Goal: Task Accomplishment & Management: Manage account settings

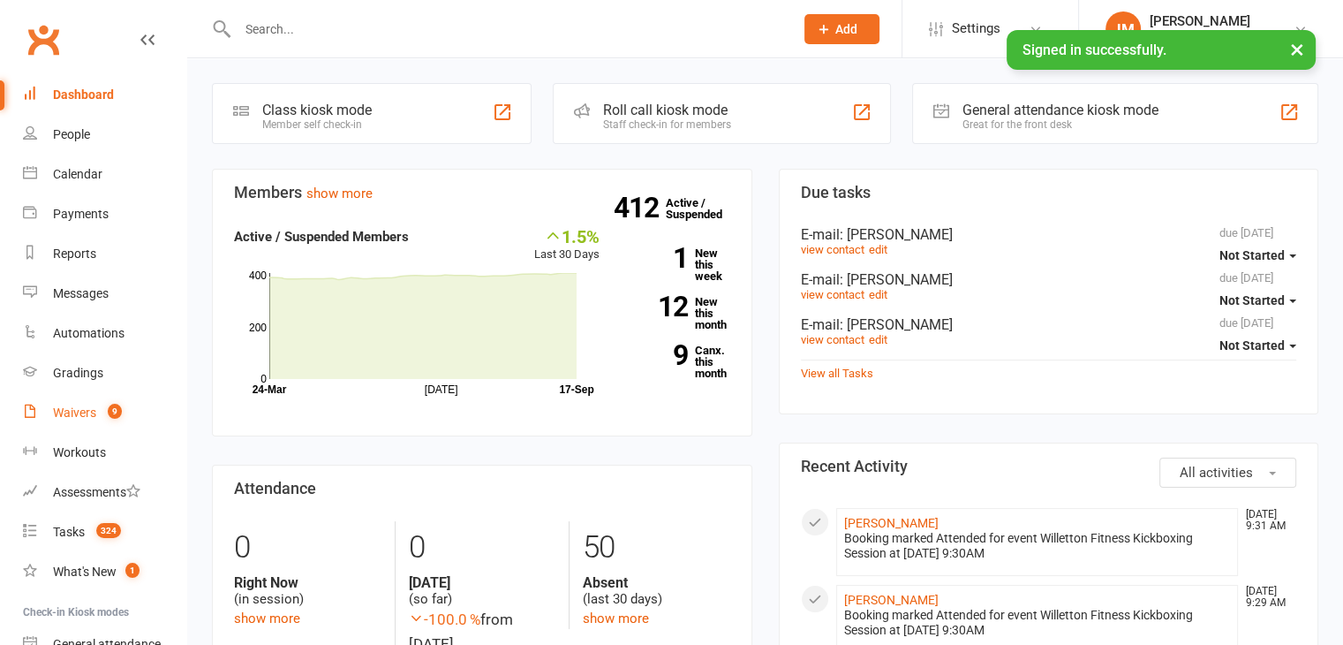
click at [83, 410] on div "Waivers" at bounding box center [74, 412] width 43 height 14
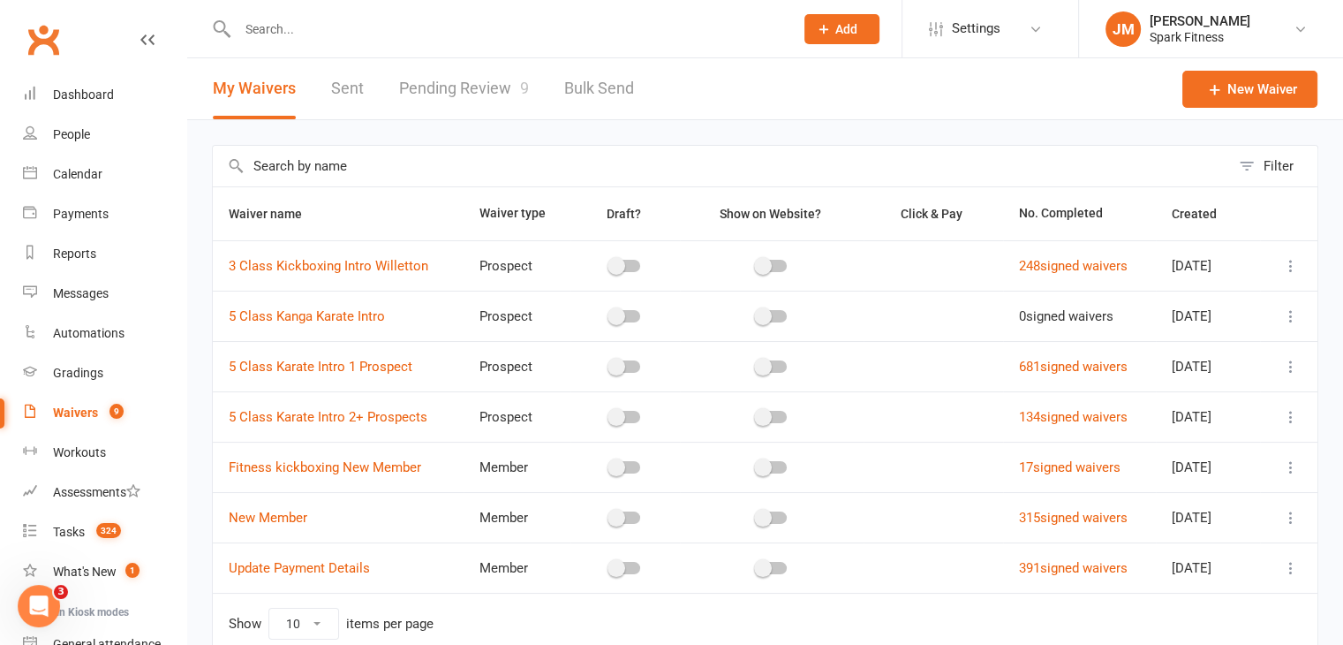
click at [431, 75] on link "Pending Review 9" at bounding box center [464, 88] width 130 height 61
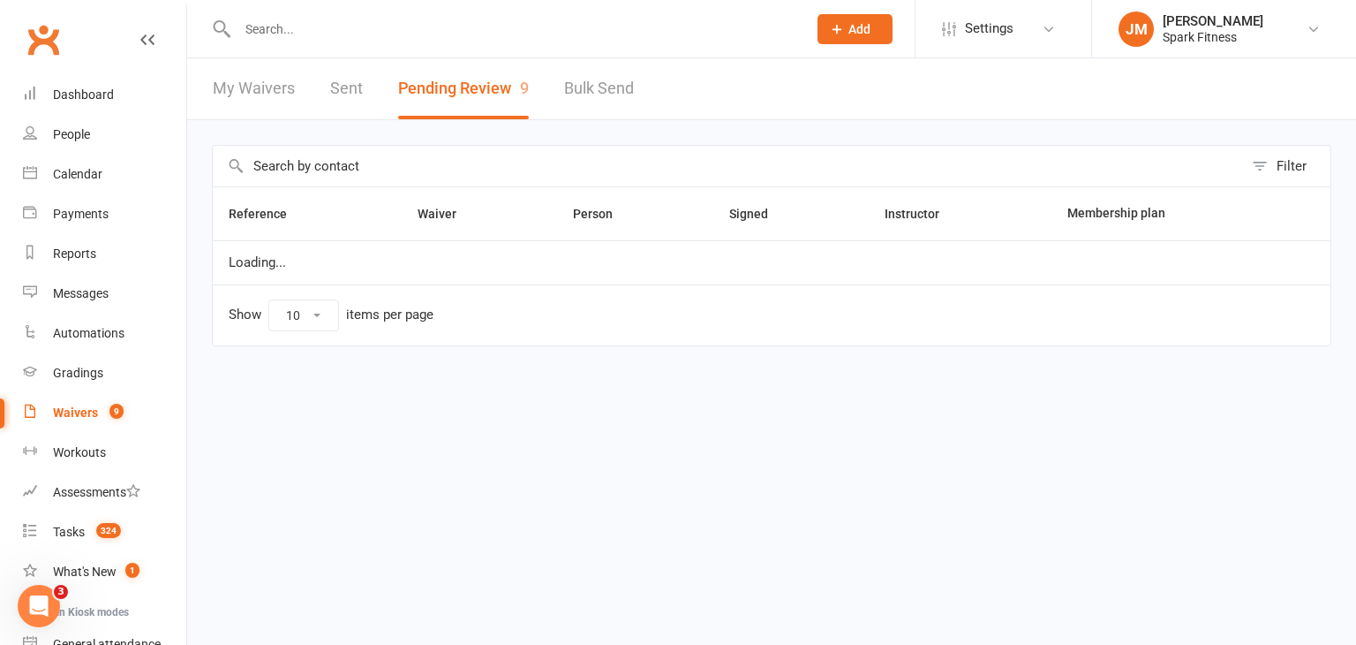
select select "50"
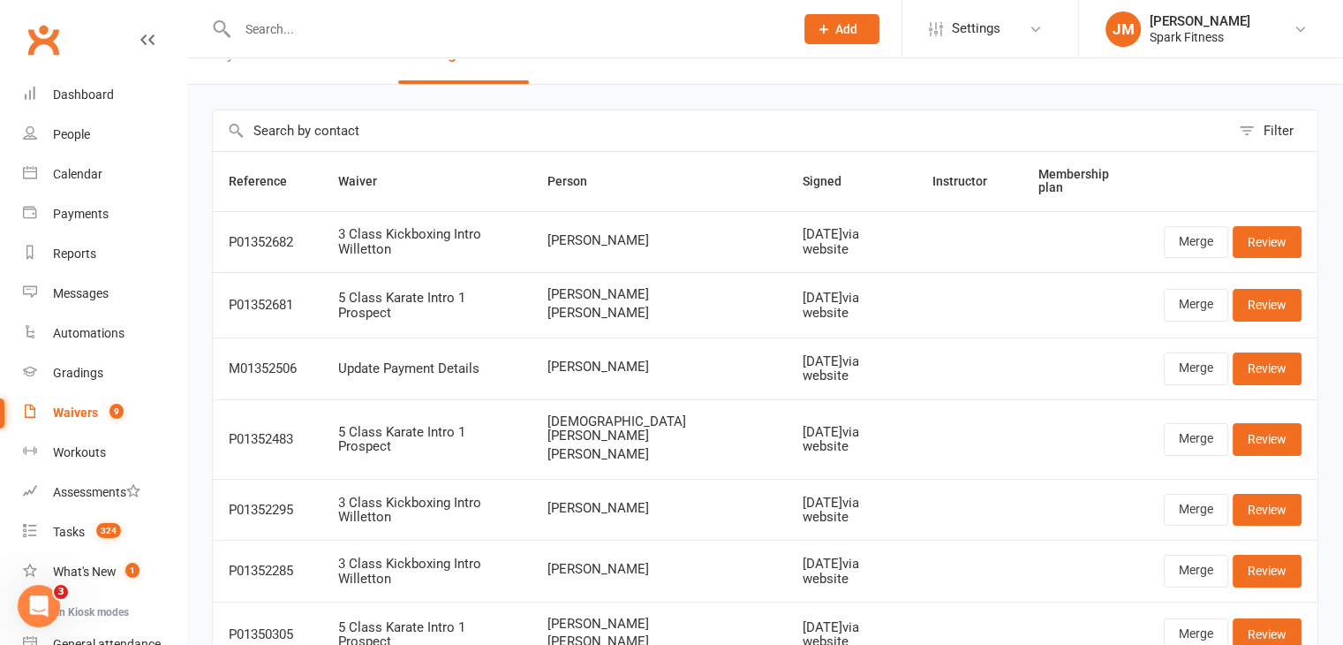
scroll to position [35, 0]
click at [1279, 423] on link "Review" at bounding box center [1267, 439] width 69 height 32
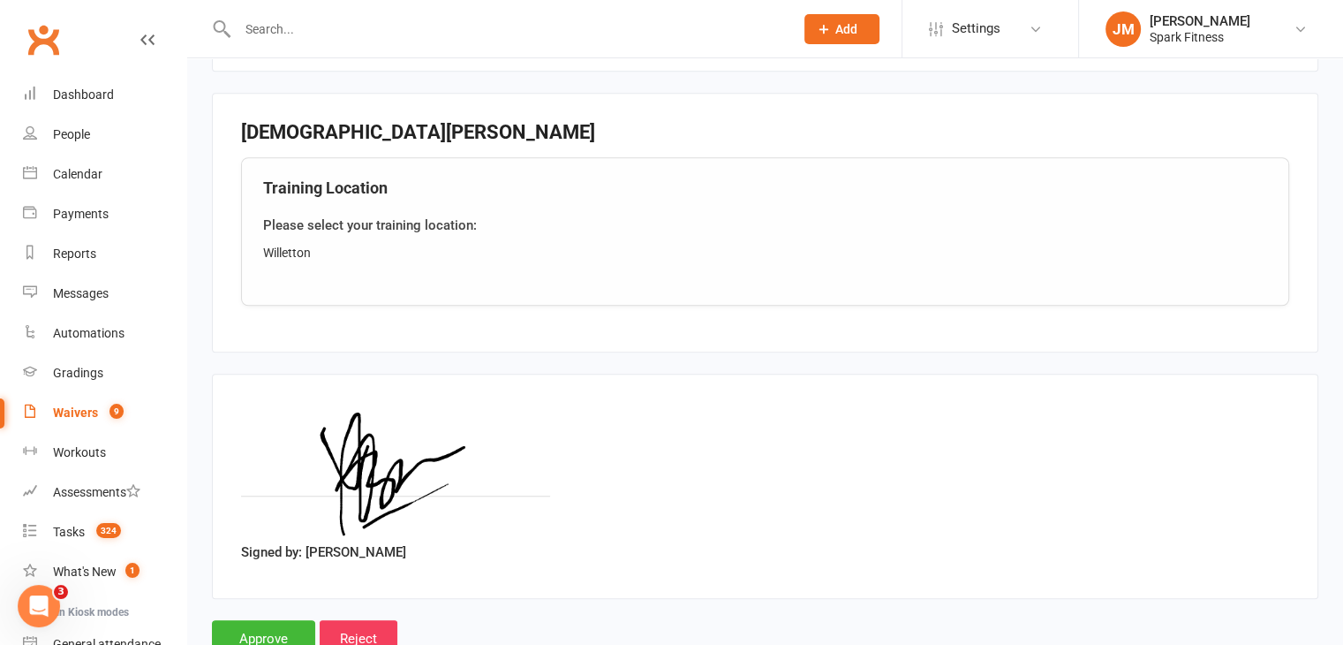
scroll to position [1482, 0]
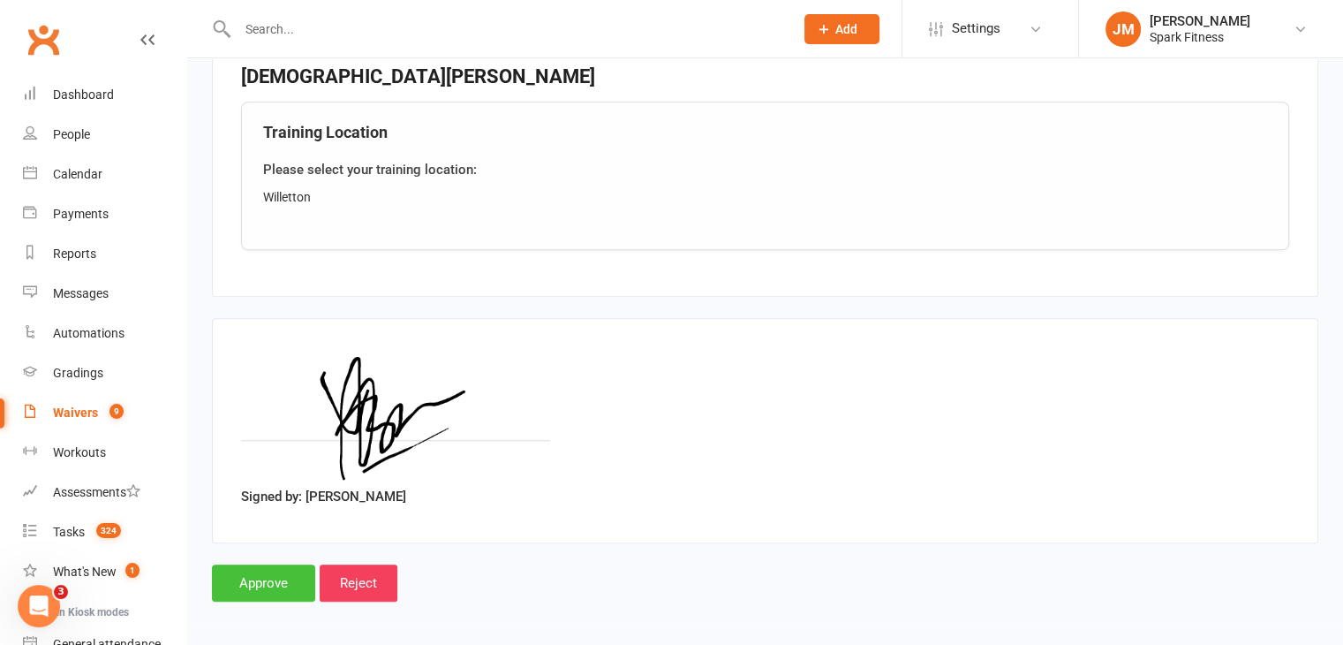
click at [255, 591] on input "Approve" at bounding box center [263, 582] width 103 height 37
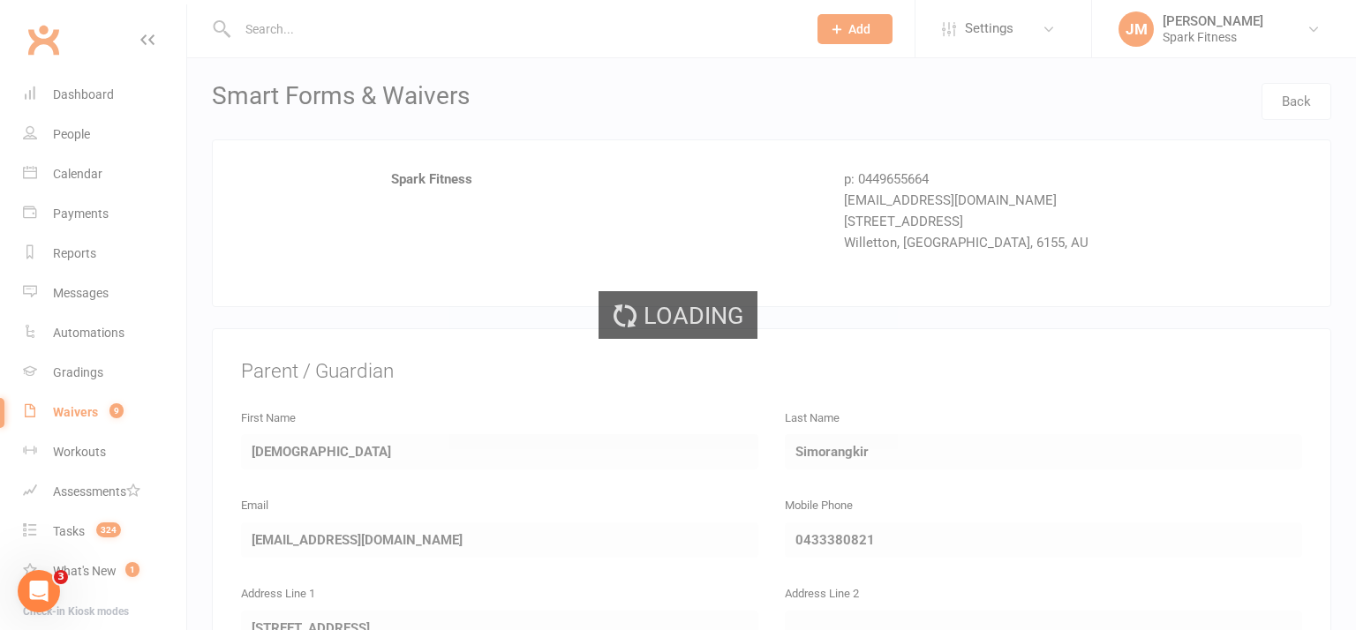
select select "50"
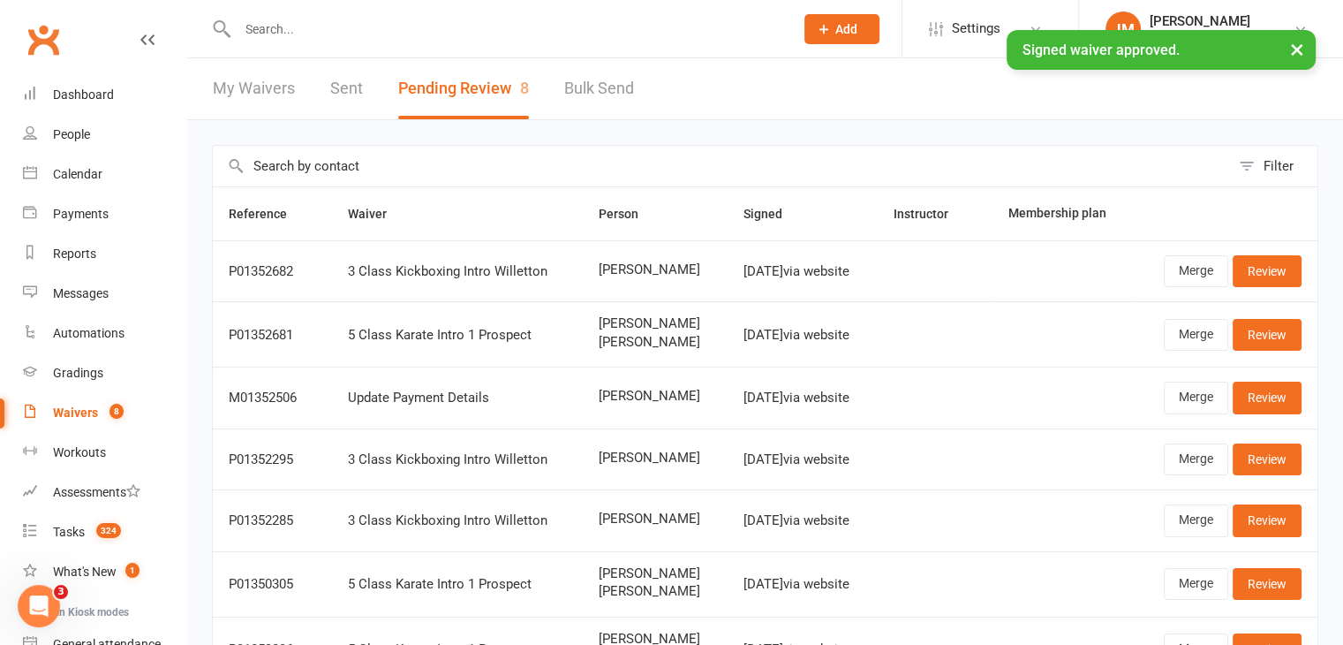
click at [381, 30] on div "× Signed waiver approved." at bounding box center [660, 30] width 1320 height 0
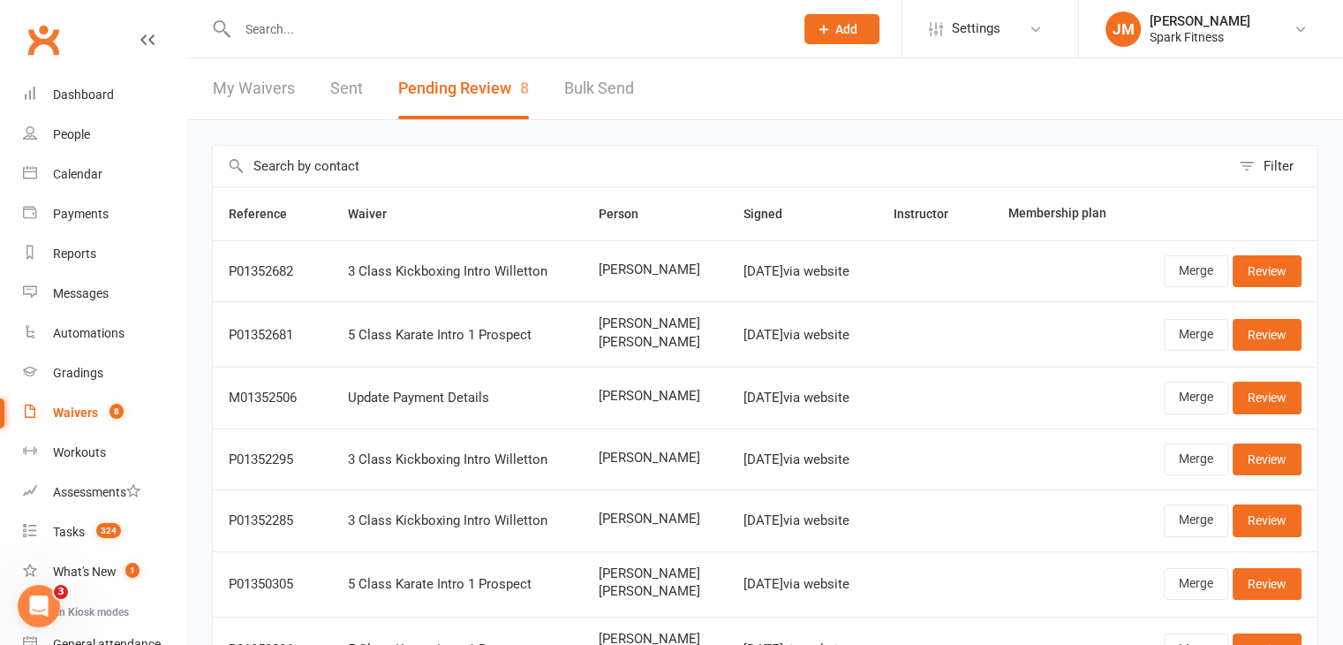
click at [313, 24] on input "text" at bounding box center [506, 29] width 549 height 25
paste input "[EMAIL_ADDRESS][DOMAIN_NAME]"
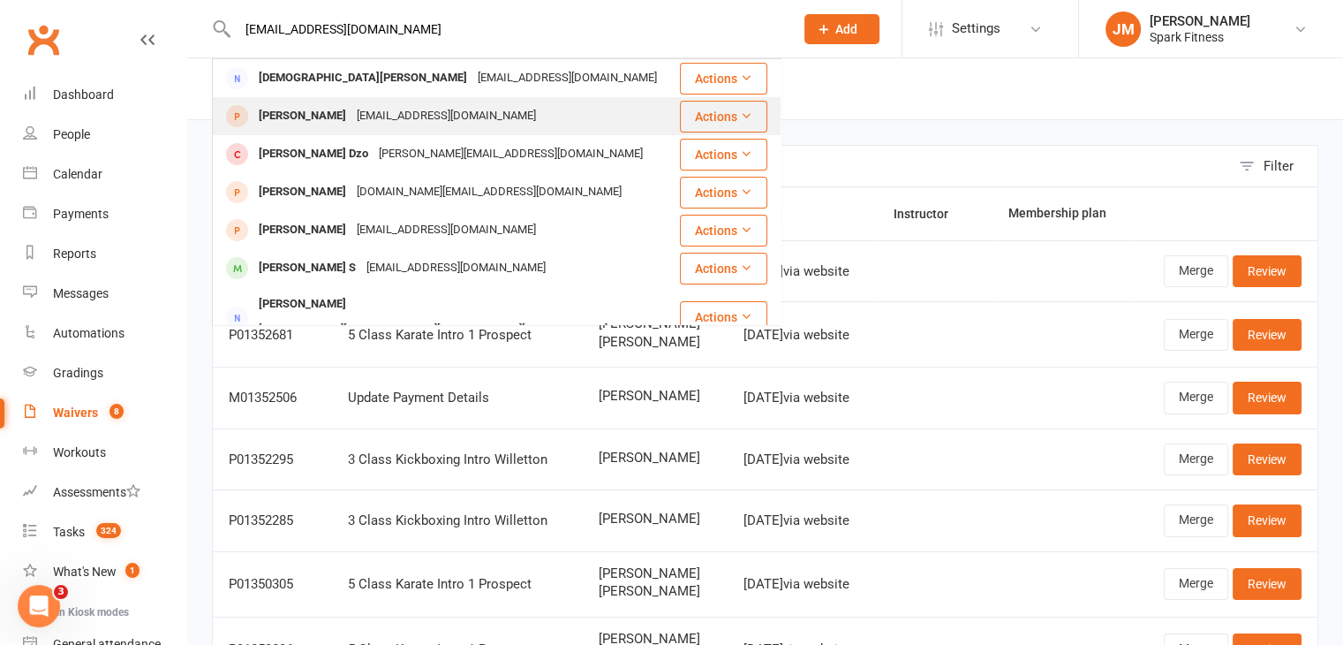
type input "[EMAIL_ADDRESS][DOMAIN_NAME]"
click at [378, 107] on div "[EMAIL_ADDRESS][DOMAIN_NAME]" at bounding box center [446, 116] width 190 height 26
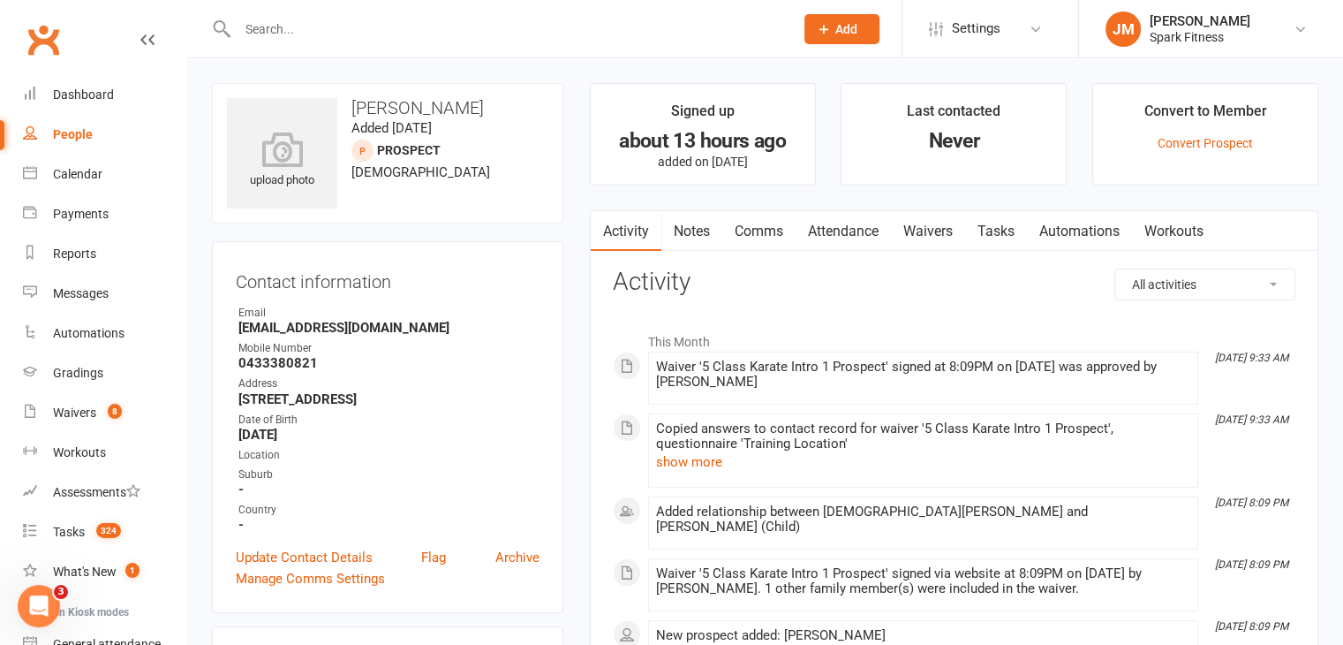
click at [841, 231] on link "Attendance" at bounding box center [843, 231] width 95 height 41
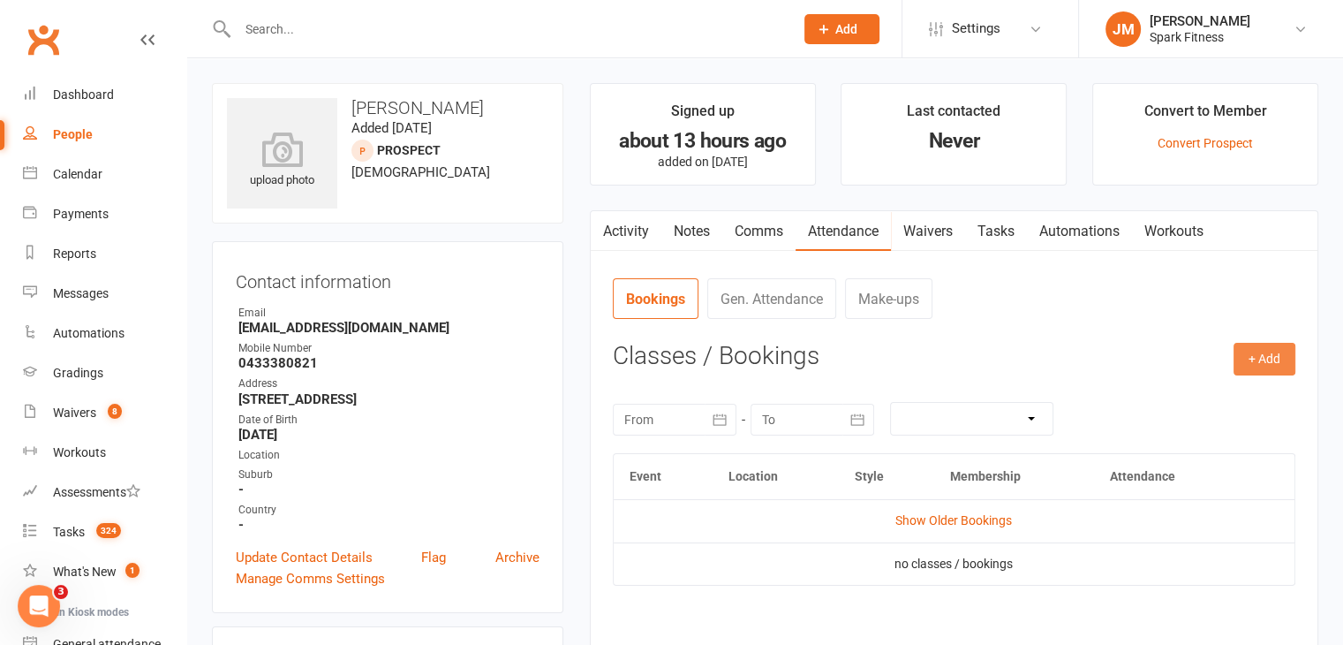
click at [1286, 356] on button "+ Add" at bounding box center [1264, 359] width 62 height 32
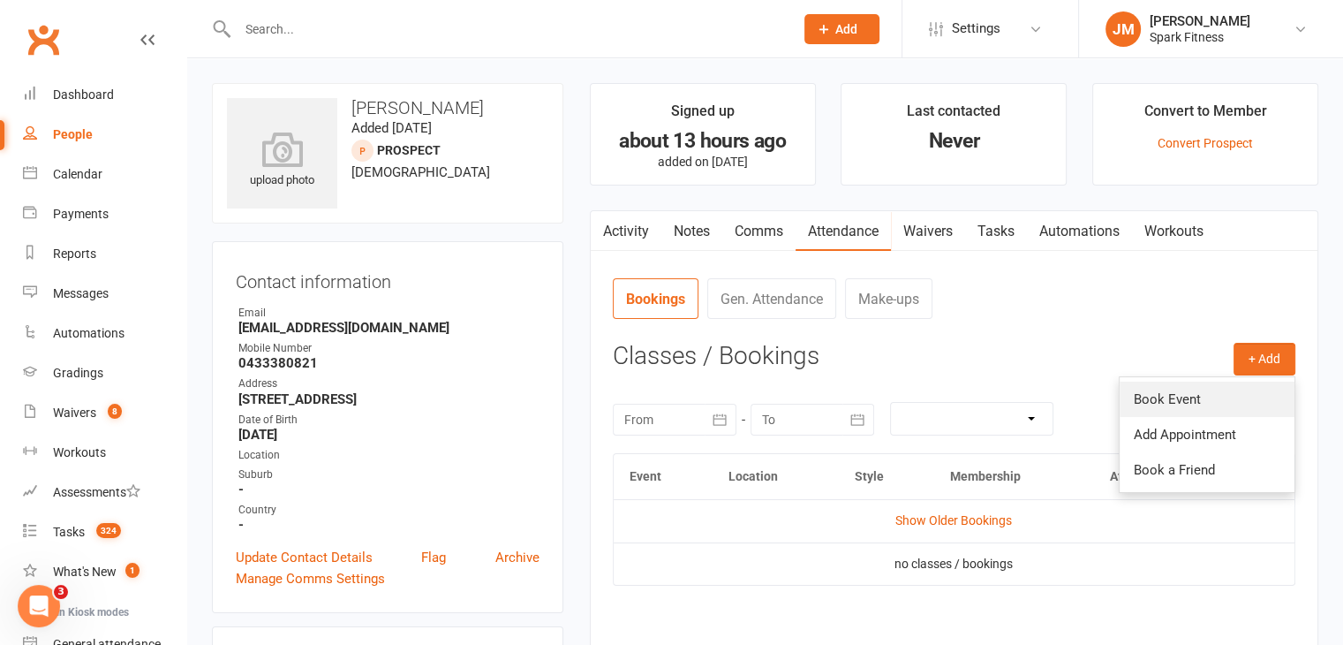
click at [1214, 385] on link "Book Event" at bounding box center [1207, 398] width 175 height 35
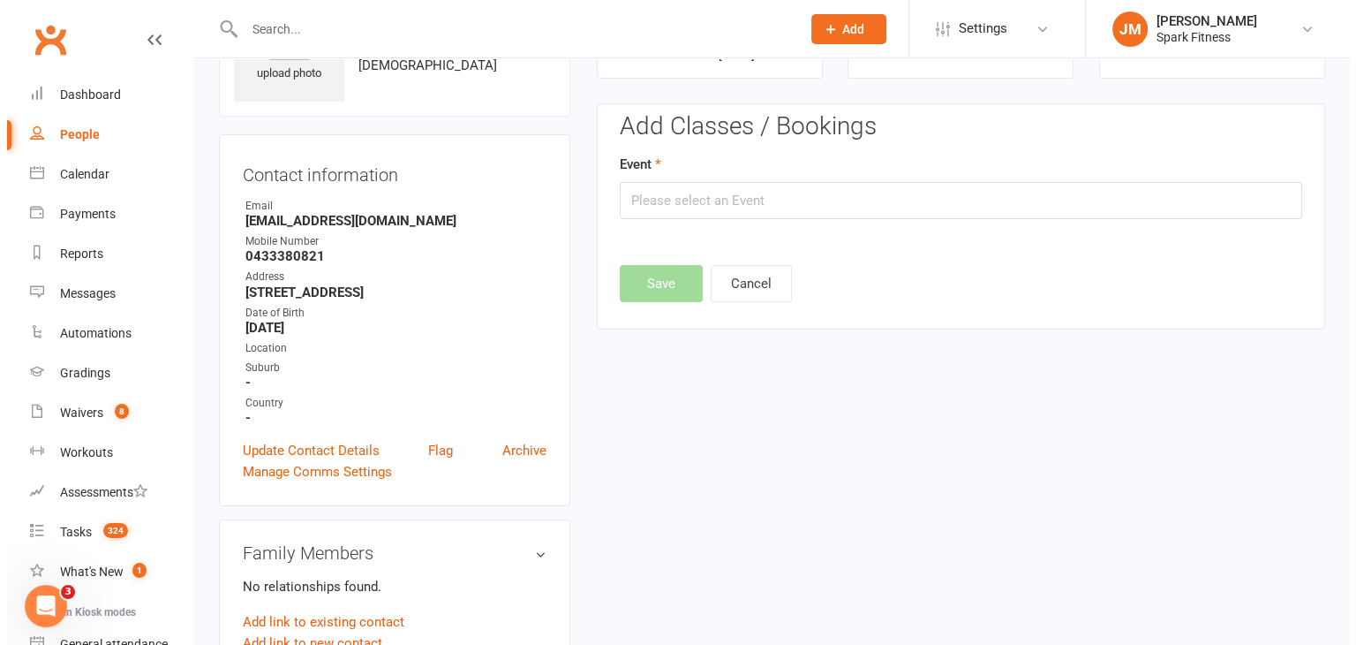
scroll to position [121, 0]
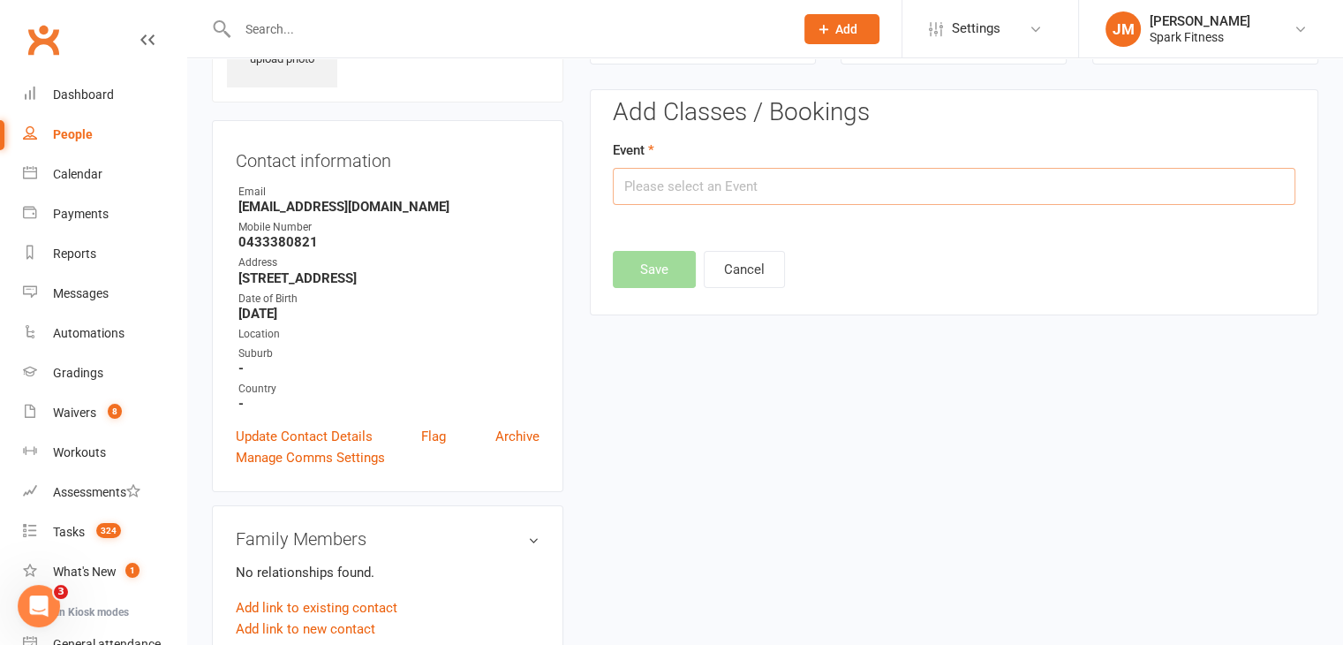
click at [666, 185] on input "text" at bounding box center [954, 186] width 683 height 37
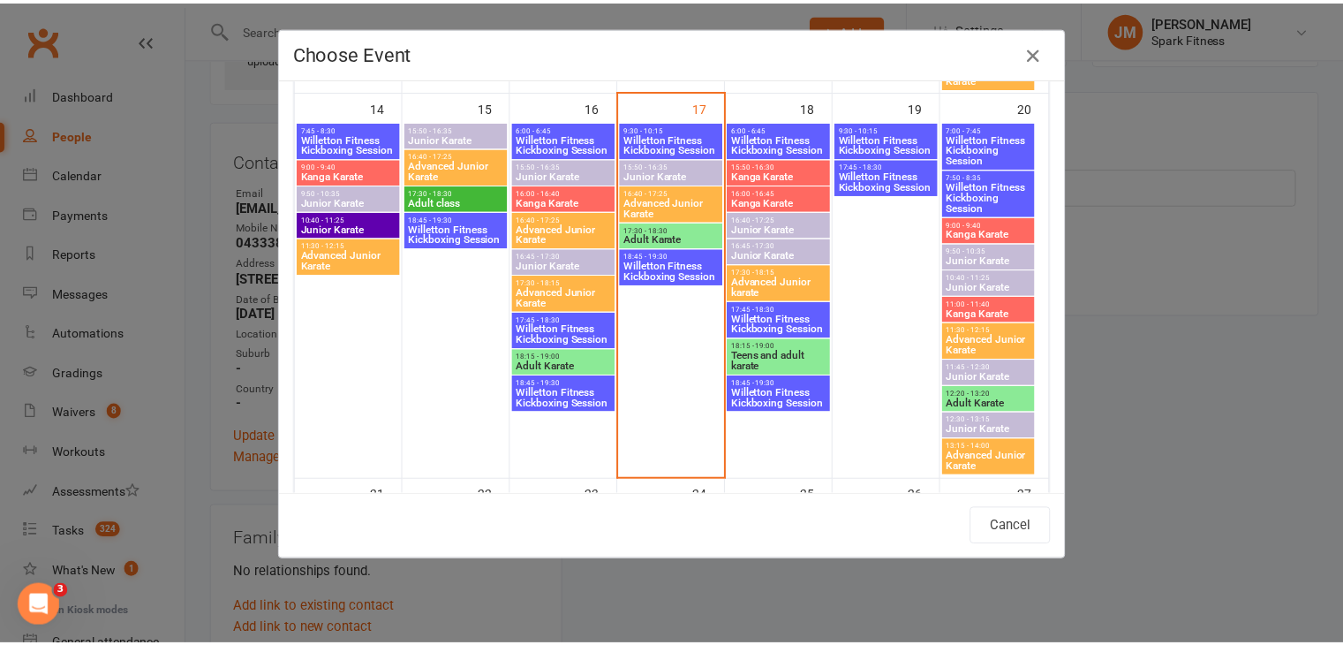
scroll to position [886, 0]
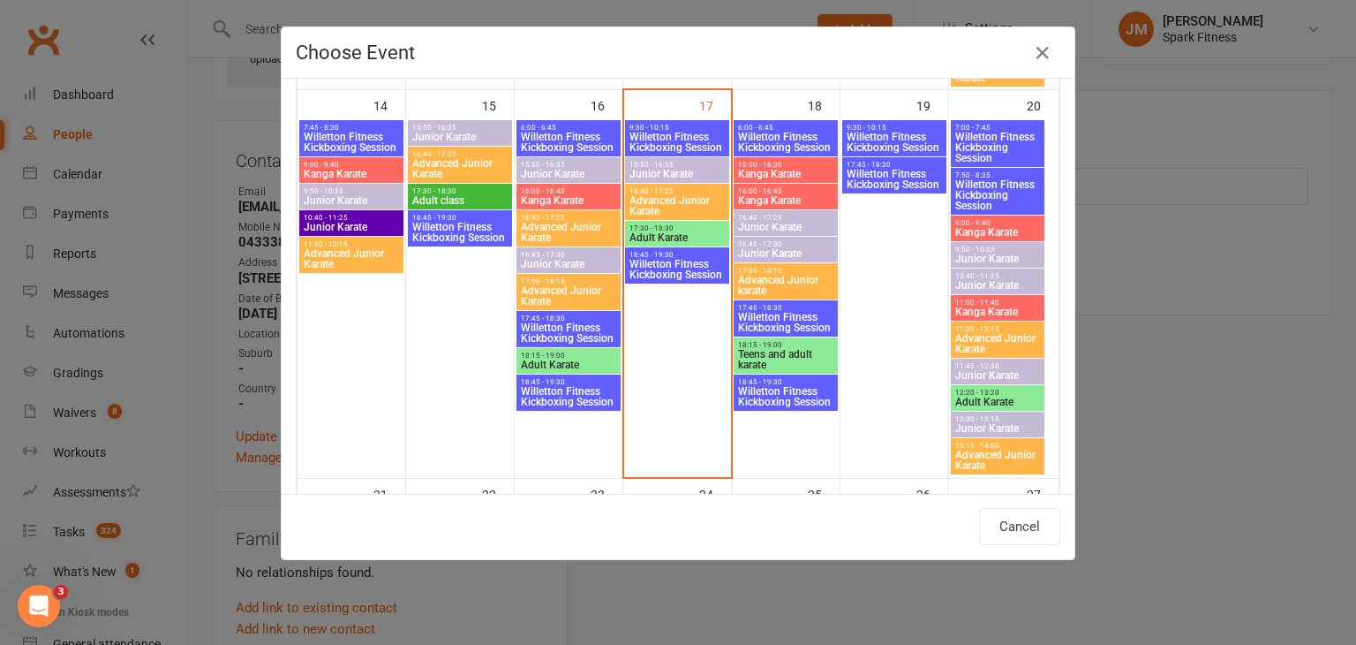
click at [773, 222] on span "Junior Karate" at bounding box center [785, 227] width 97 height 11
type input "Junior Karate - [DATE] 4:40:00 PM"
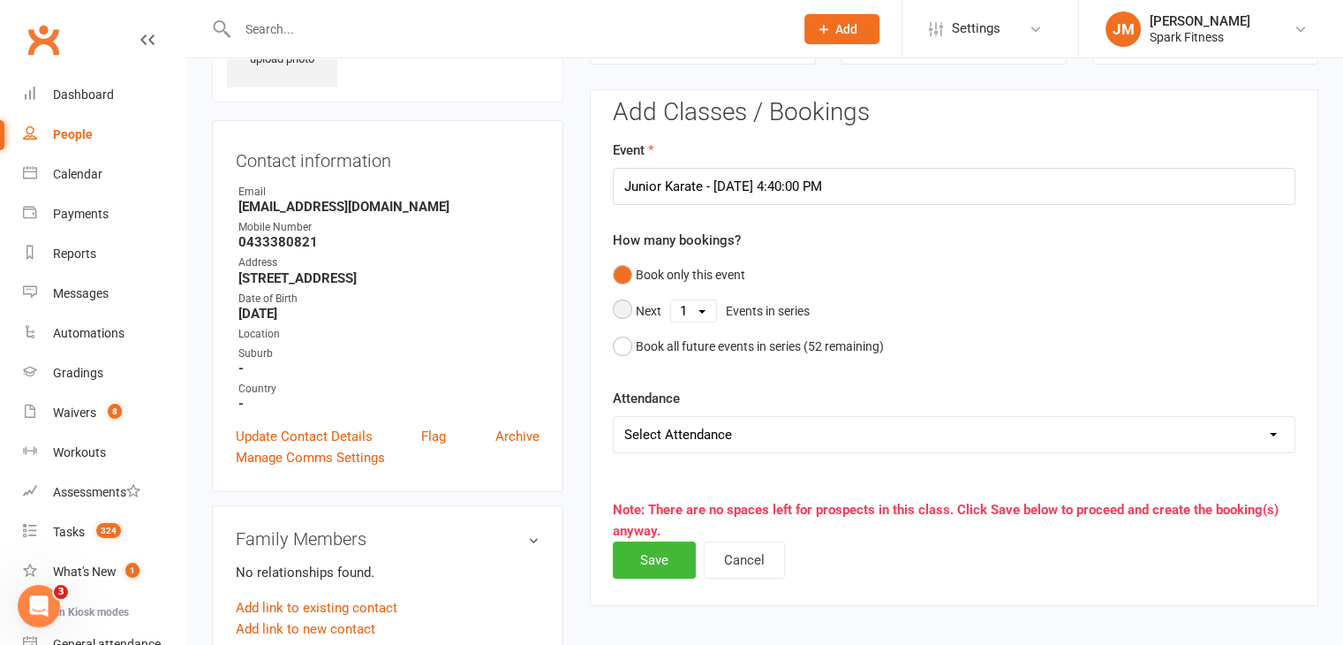
click at [704, 310] on select "1 2 3 4 5 6 7 8 9 10 11 12 13 14 15 16 17 18 19 20 21 22 23 24 25 26 27 28 29 3…" at bounding box center [693, 310] width 45 height 21
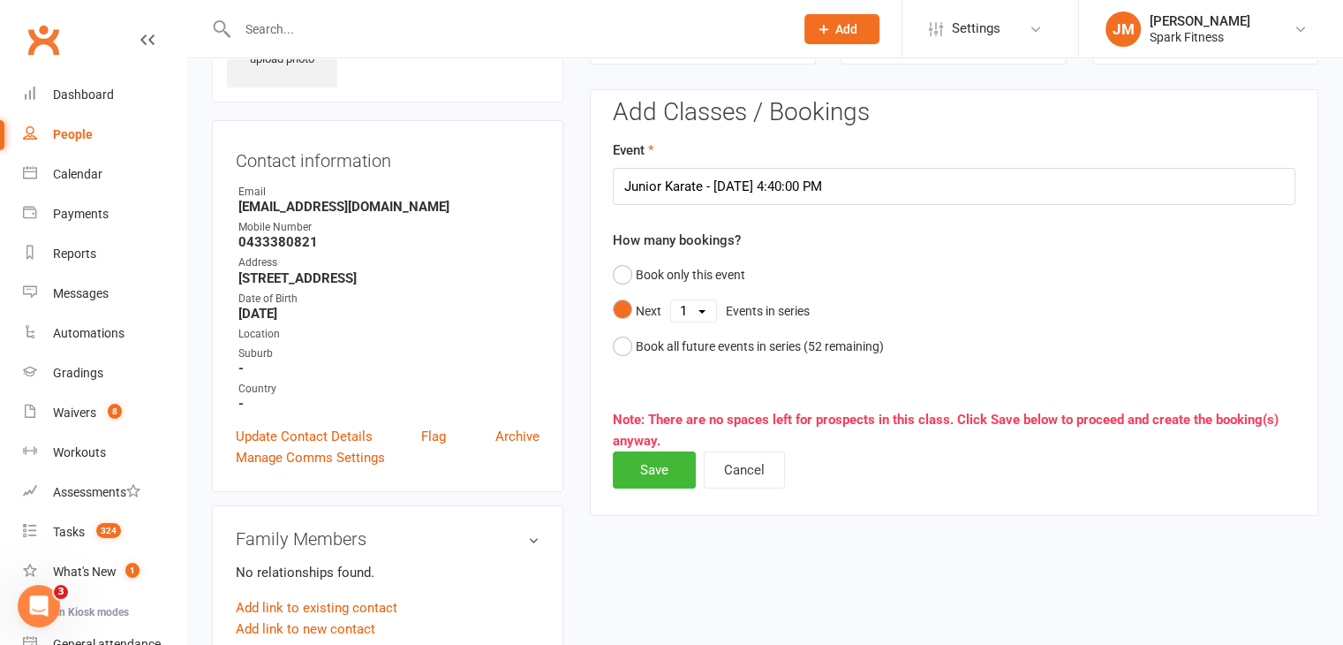
select select "5"
click at [671, 300] on select "1 2 3 4 5 6 7 8 9 10 11 12 13 14 15 16 17 18 19 20 21 22 23 24 25 26 27 28 29 3…" at bounding box center [693, 310] width 45 height 21
click at [637, 461] on button "Save" at bounding box center [654, 469] width 83 height 37
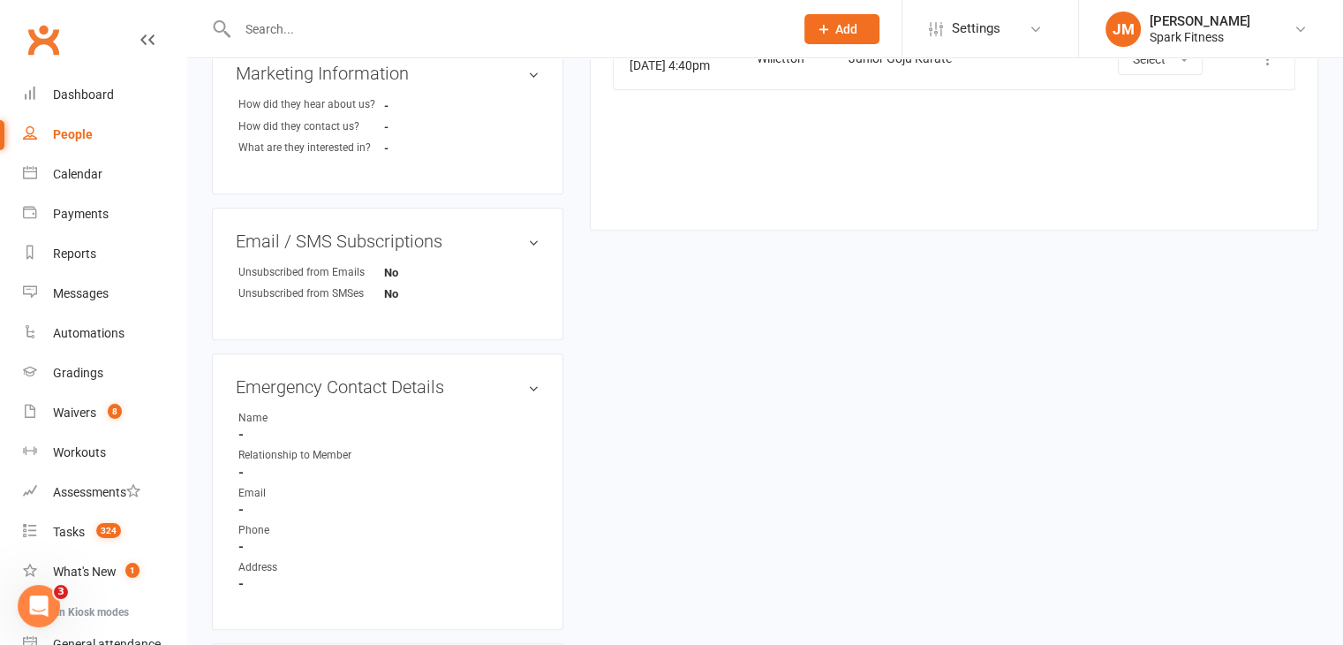
scroll to position [761, 0]
click at [72, 535] on div "Tasks" at bounding box center [69, 531] width 32 height 14
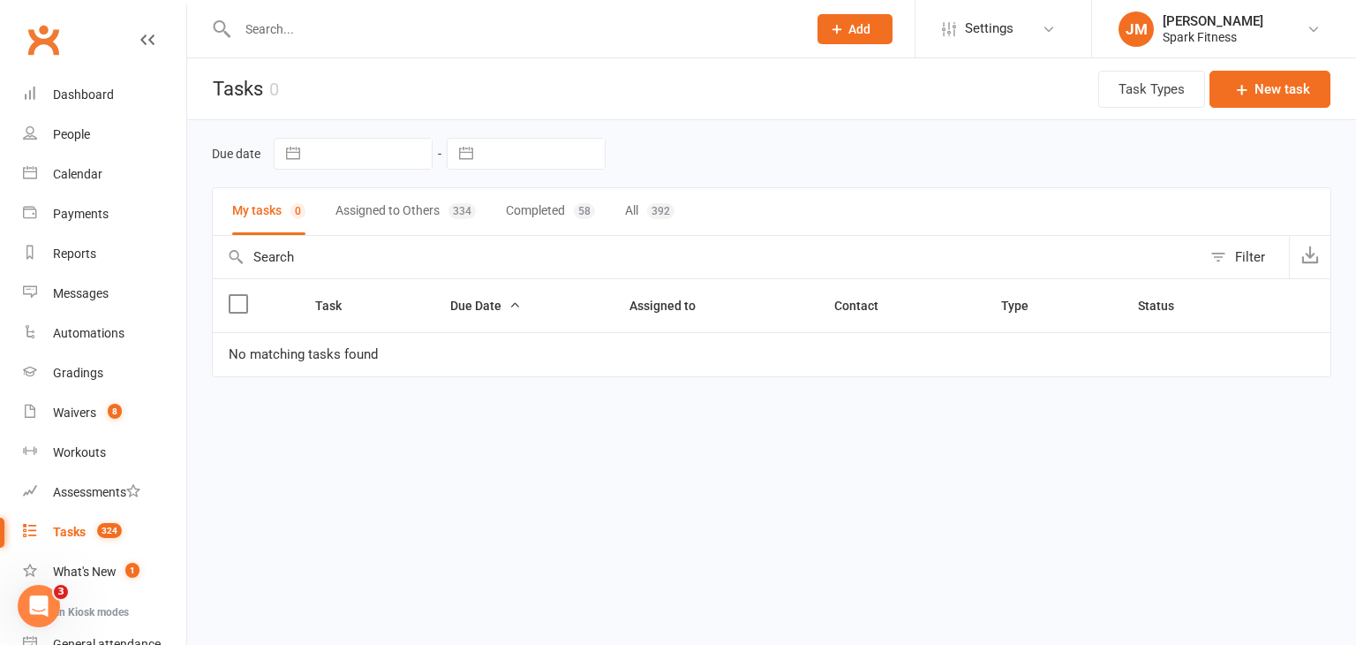
click at [410, 212] on button "Assigned to Others 334" at bounding box center [406, 211] width 140 height 47
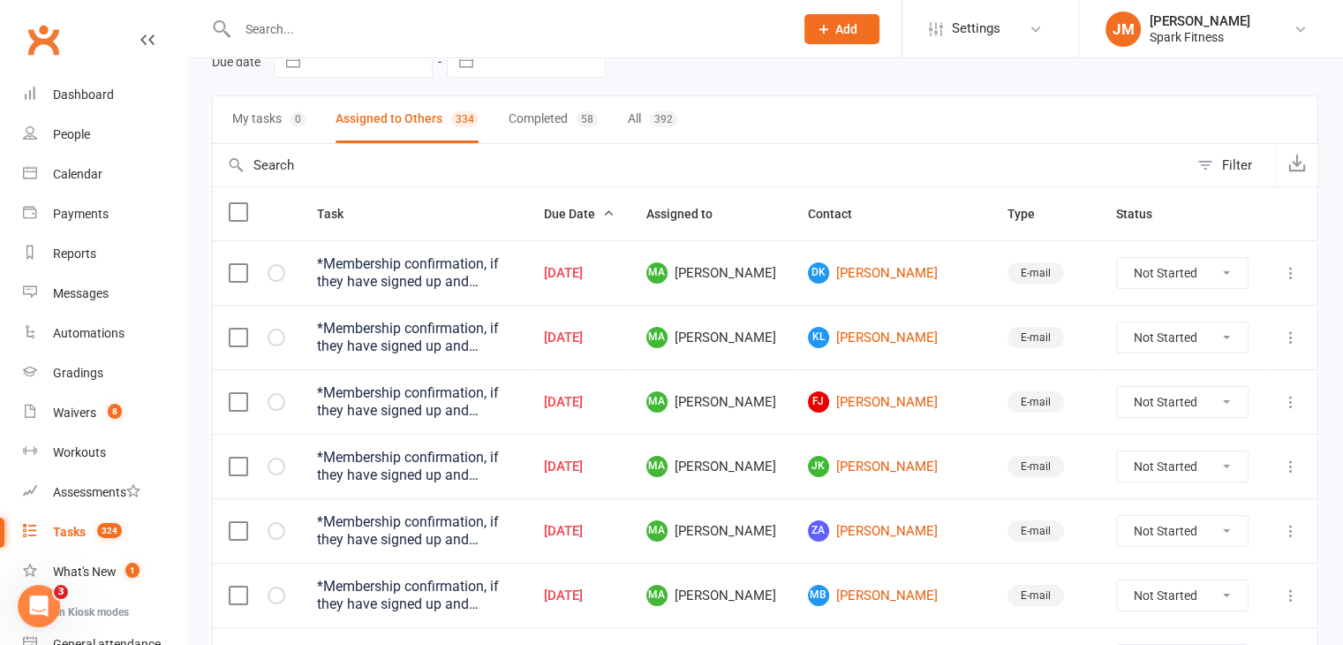
scroll to position [92, 0]
click at [939, 530] on link "ZA [PERSON_NAME]" at bounding box center [892, 530] width 168 height 21
